Goal: Task Accomplishment & Management: Manage account settings

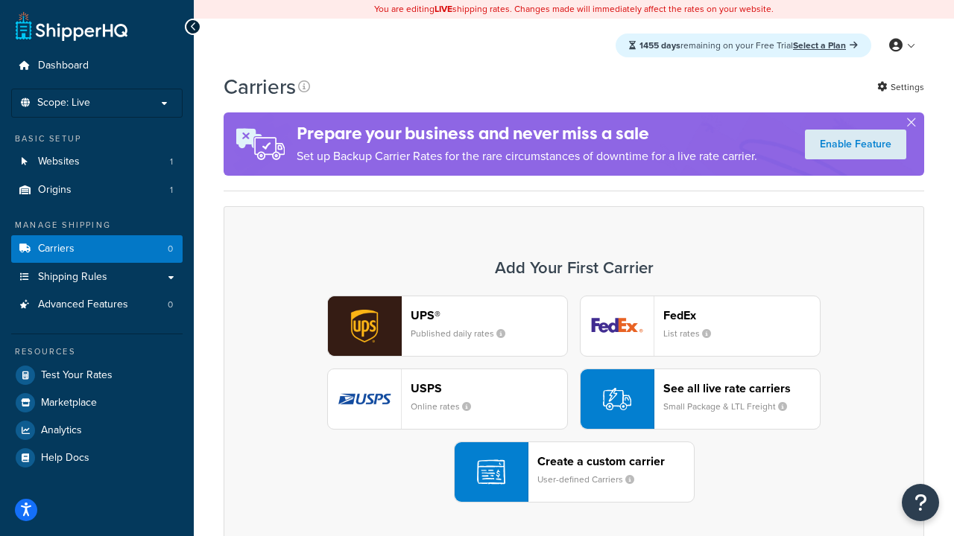
click at [574, 399] on div "UPS® Published daily rates FedEx List rates USPS Online rates See all live rate…" at bounding box center [573, 399] width 669 height 207
click at [741, 315] on header "FedEx" at bounding box center [741, 315] width 156 height 14
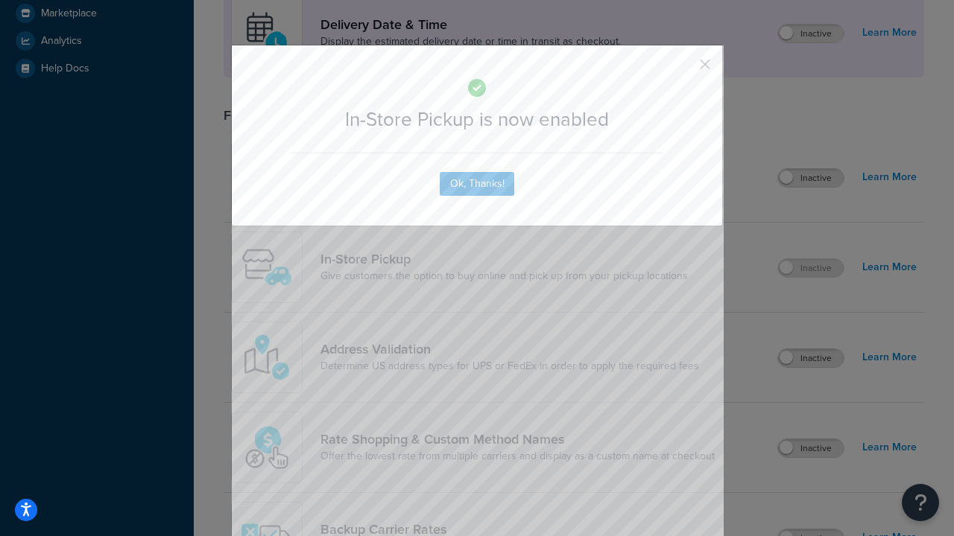
scroll to position [418, 0]
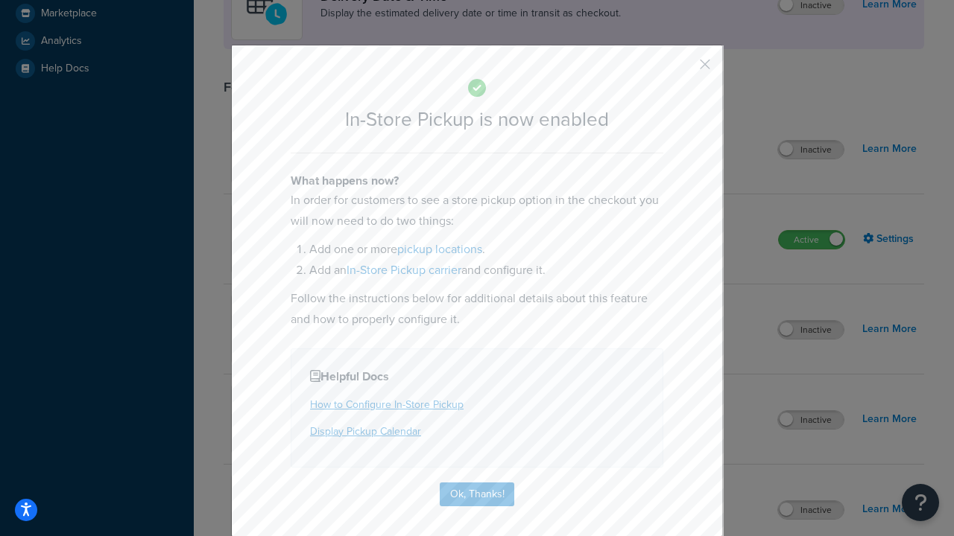
click at [682, 69] on button "button" at bounding box center [683, 70] width 4 height 4
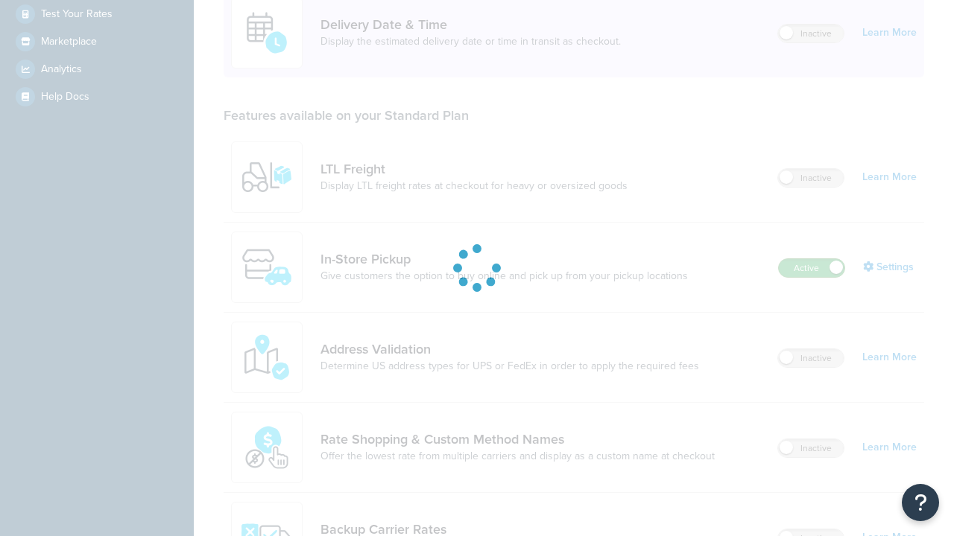
click at [811, 259] on label "Active" at bounding box center [811, 268] width 66 height 18
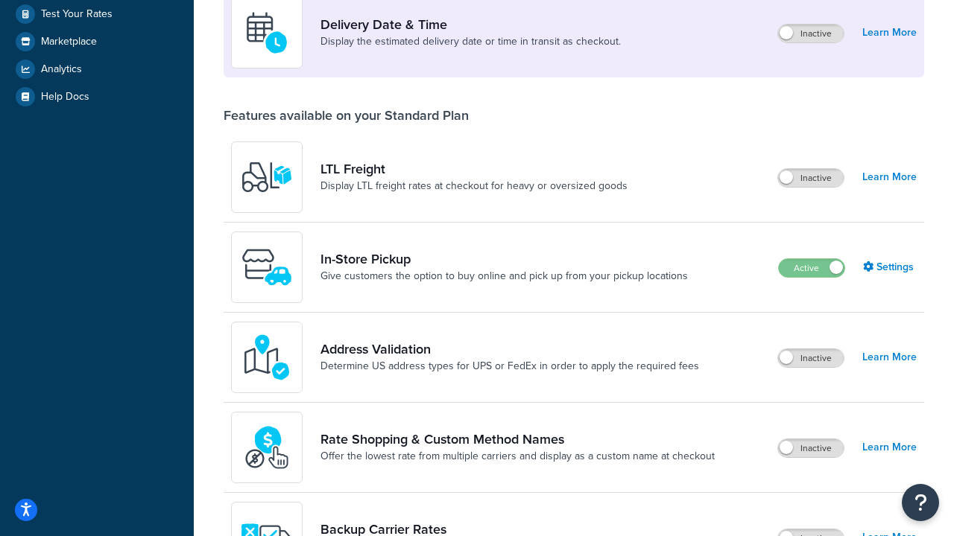
scroll to position [649, 0]
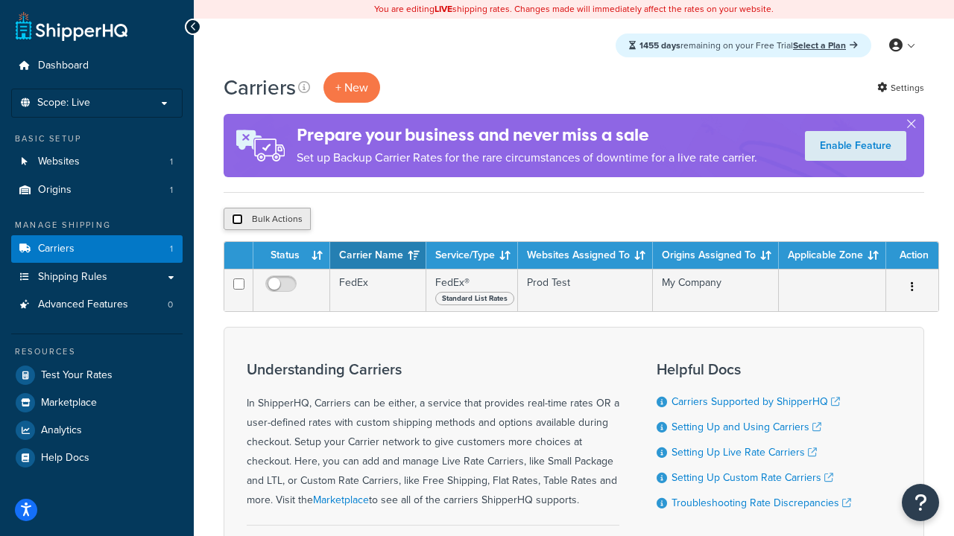
click at [237, 220] on input "checkbox" at bounding box center [237, 219] width 11 height 11
checkbox input "true"
click at [401, 220] on button "Delete" at bounding box center [397, 219] width 51 height 22
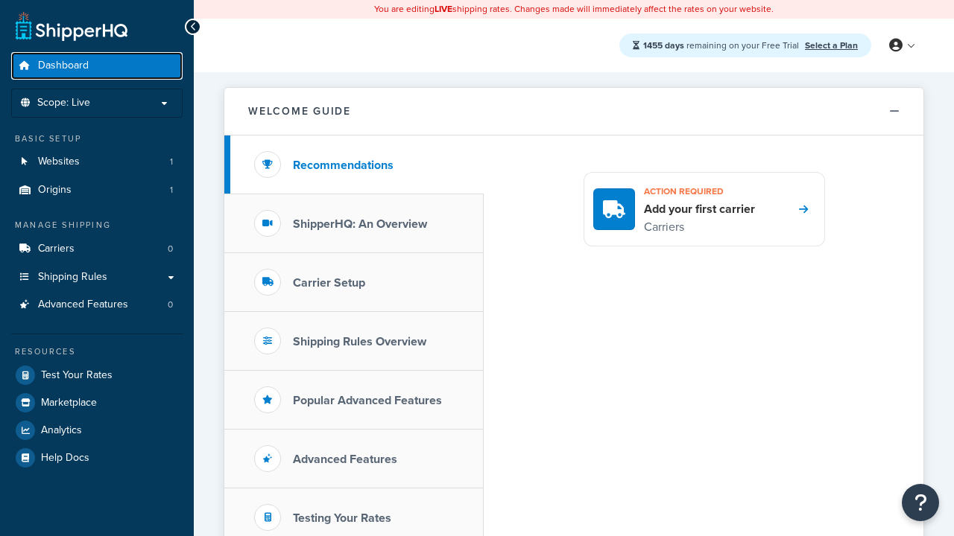
click at [63, 66] on span "Dashboard" at bounding box center [63, 66] width 51 height 13
click at [901, 45] on icon at bounding box center [895, 45] width 13 height 13
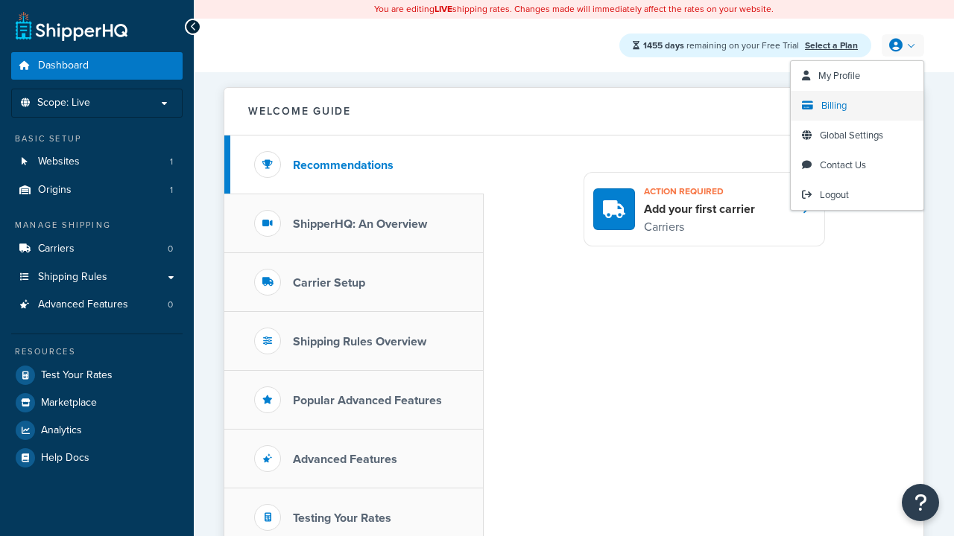
click at [834, 106] on span "Billing" at bounding box center [833, 105] width 25 height 14
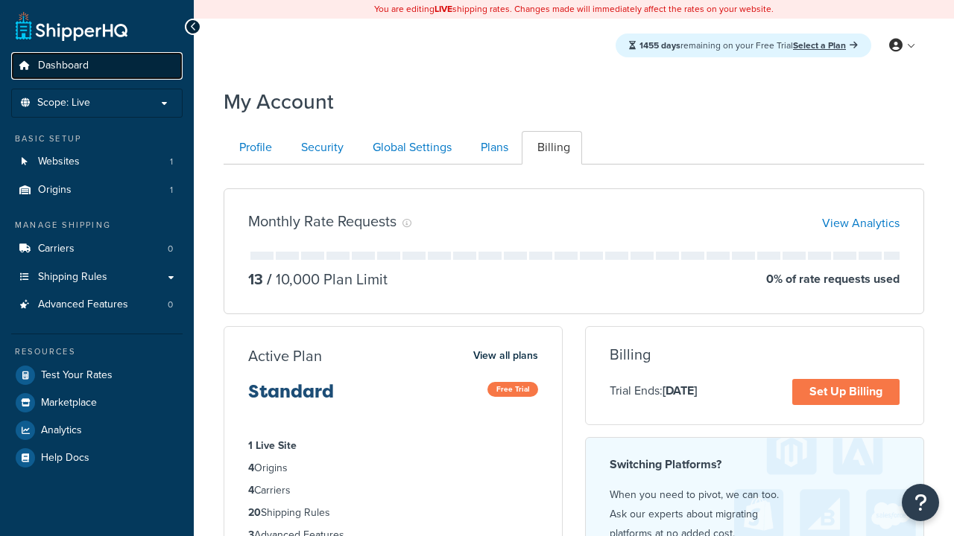
click at [63, 66] on span "Dashboard" at bounding box center [63, 66] width 51 height 13
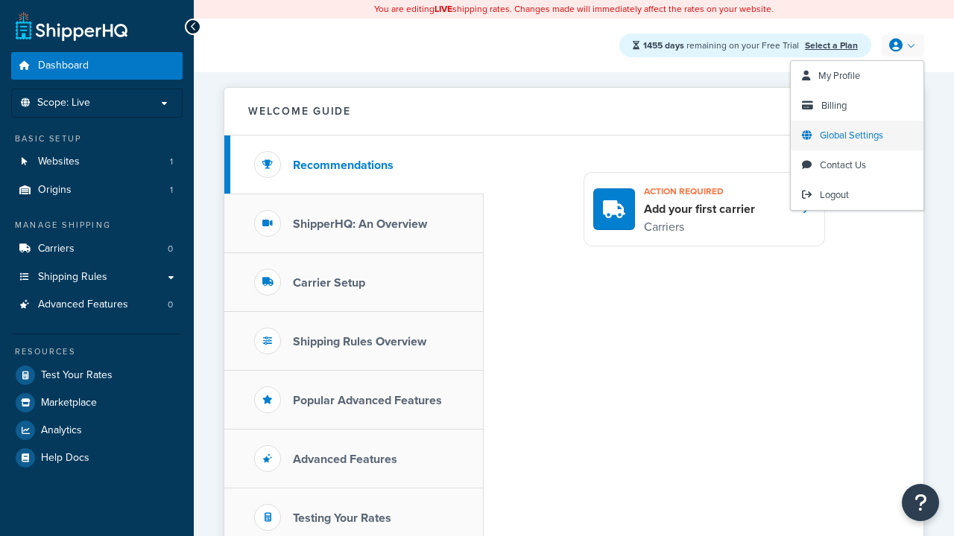
click at [851, 136] on span "Global Settings" at bounding box center [850, 135] width 63 height 14
